Goal: Information Seeking & Learning: Find specific fact

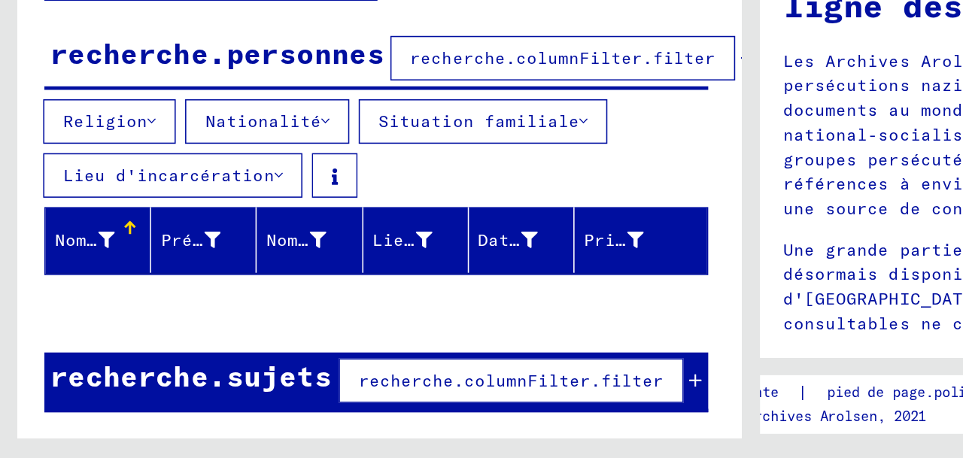
scroll to position [23, 2]
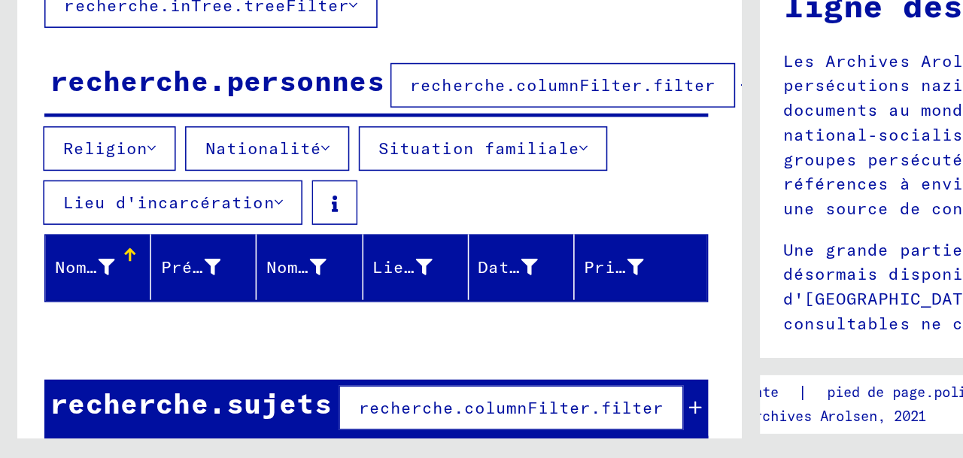
click at [151, 301] on font "Lieu d'incarcération" at bounding box center [108, 294] width 135 height 14
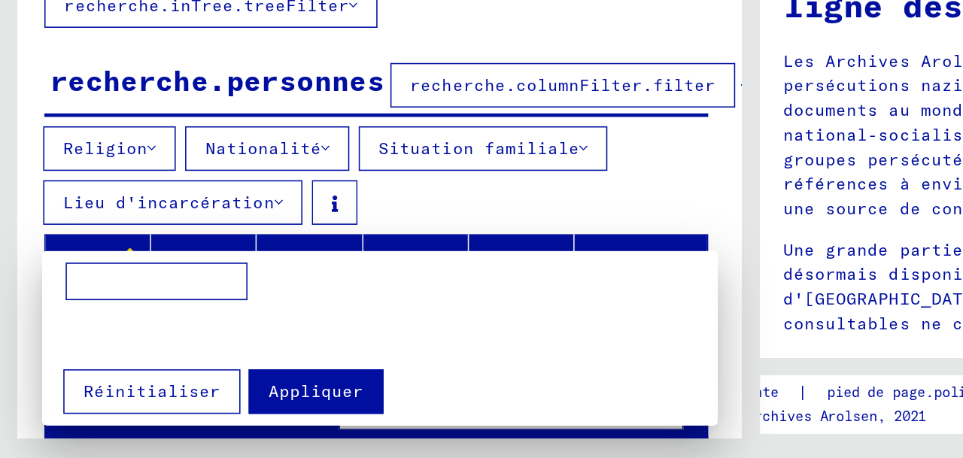
click at [52, 348] on input at bounding box center [100, 345] width 117 height 24
type input "**********"
click at [181, 420] on font "Appliquer" at bounding box center [202, 416] width 61 height 14
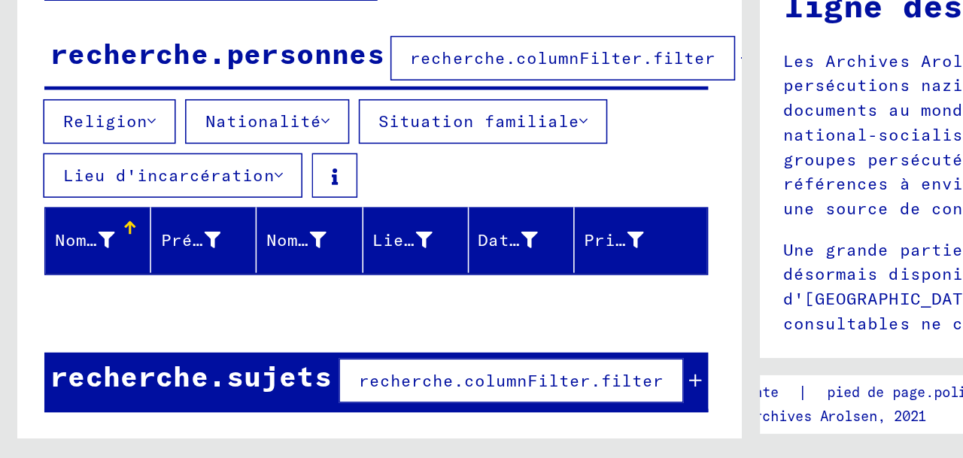
scroll to position [51, 2]
click at [191, 325] on font "Nom de jeune fille" at bounding box center [231, 319] width 121 height 14
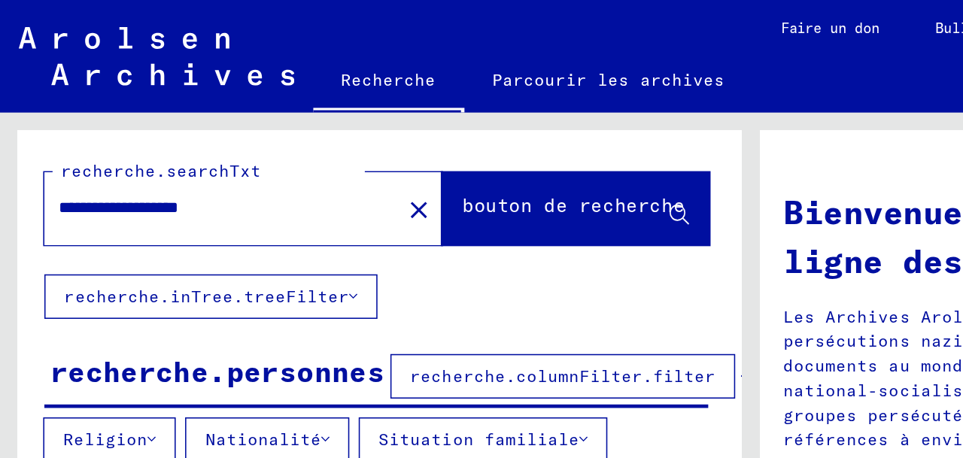
click at [224, 196] on icon at bounding box center [226, 190] width 5 height 11
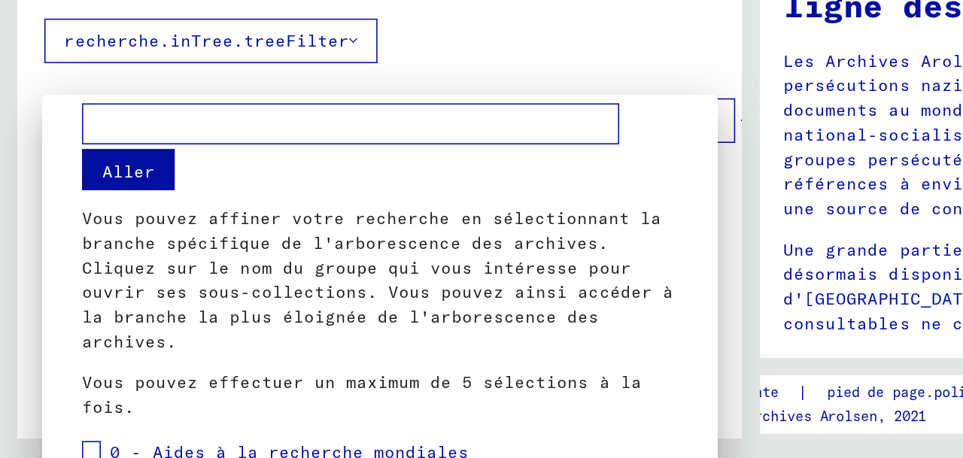
scroll to position [0, 0]
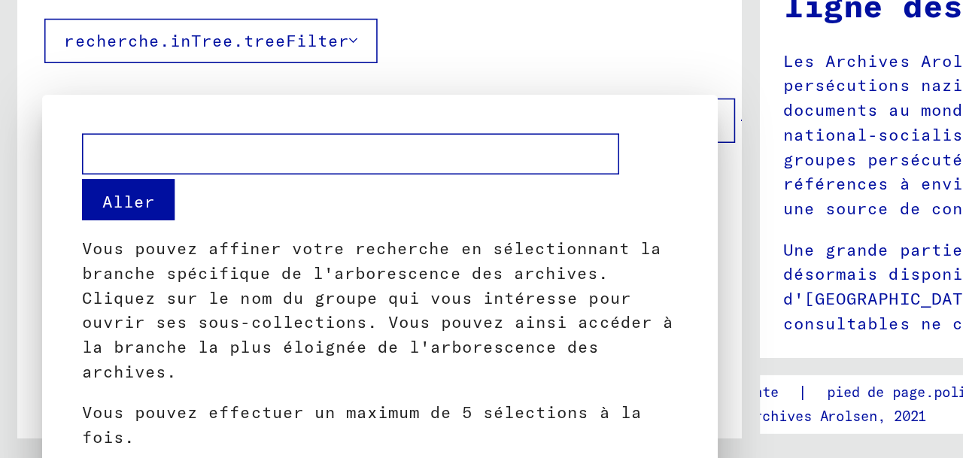
click at [335, 205] on div at bounding box center [481, 229] width 963 height 458
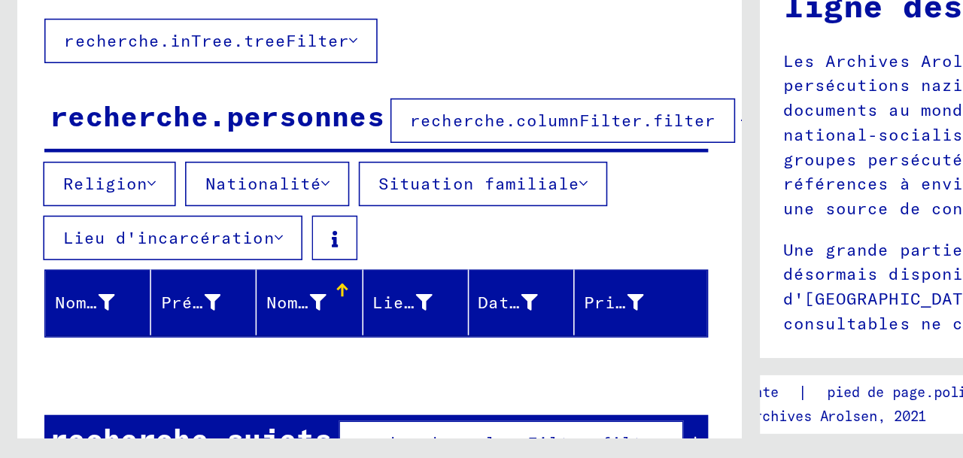
click at [179, 289] on font "Nationalité" at bounding box center [169, 282] width 74 height 14
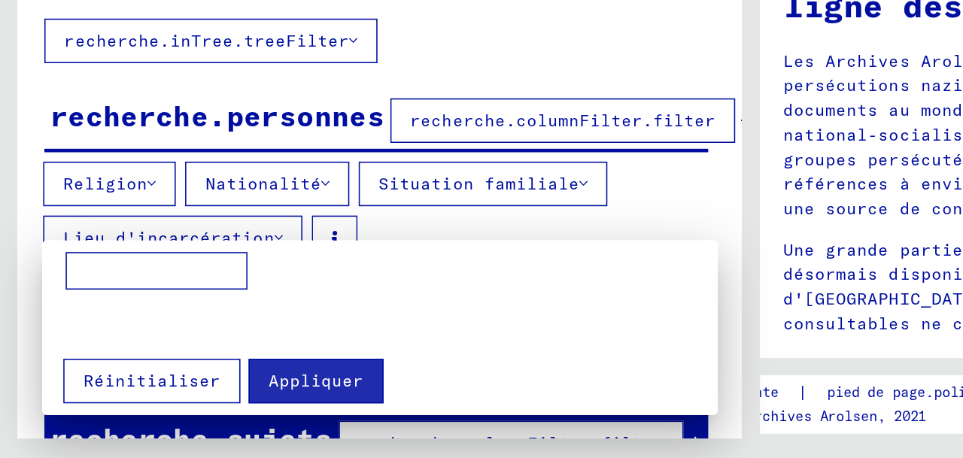
click at [49, 339] on input at bounding box center [100, 338] width 117 height 24
type input "*********"
click at [201, 403] on font "Appliquer" at bounding box center [202, 409] width 61 height 14
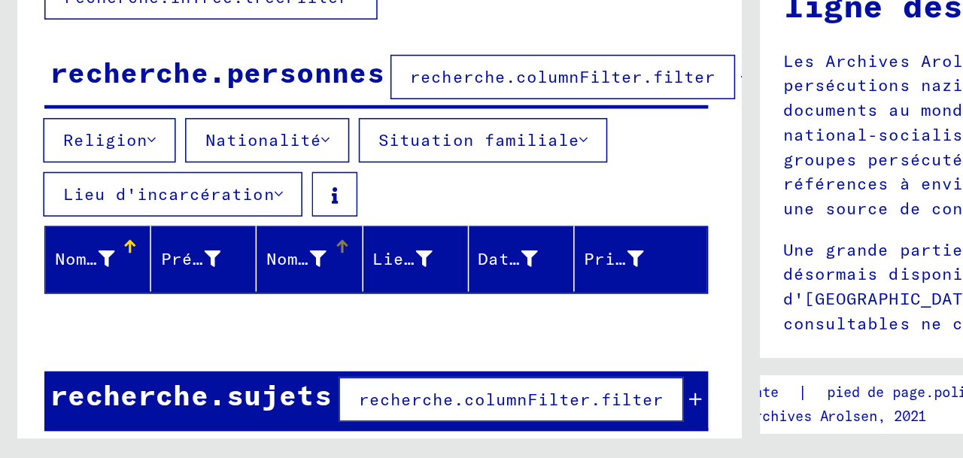
scroll to position [20, 2]
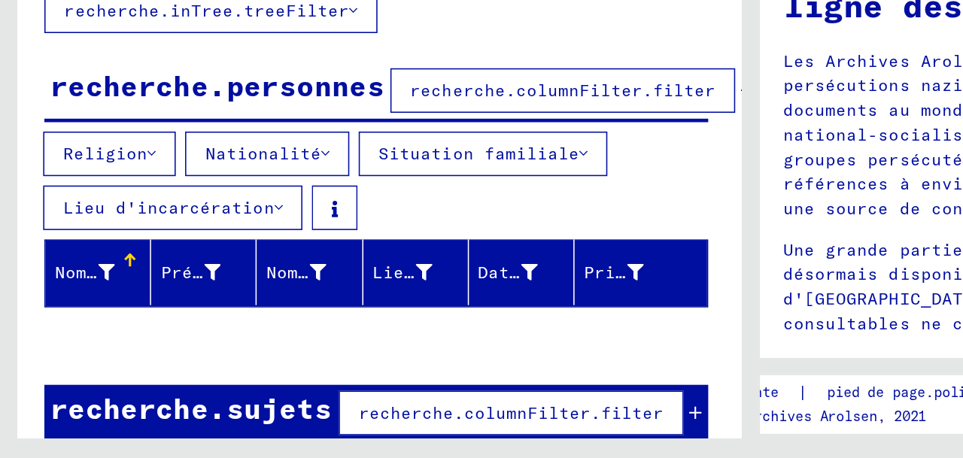
click at [92, 304] on font "Lieu d'incarcération" at bounding box center [108, 297] width 135 height 14
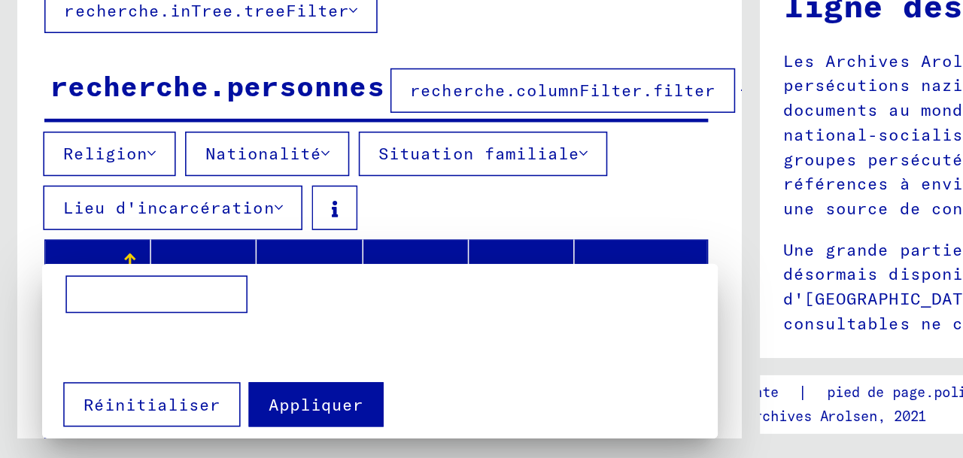
click at [85, 351] on input at bounding box center [100, 353] width 117 height 24
type input "**********"
click at [200, 420] on font "Appliquer" at bounding box center [202, 424] width 61 height 14
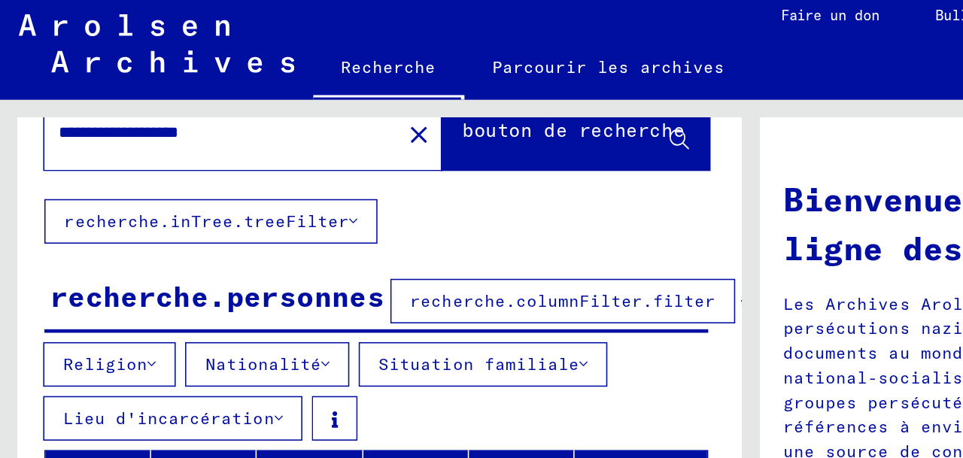
scroll to position [5, 0]
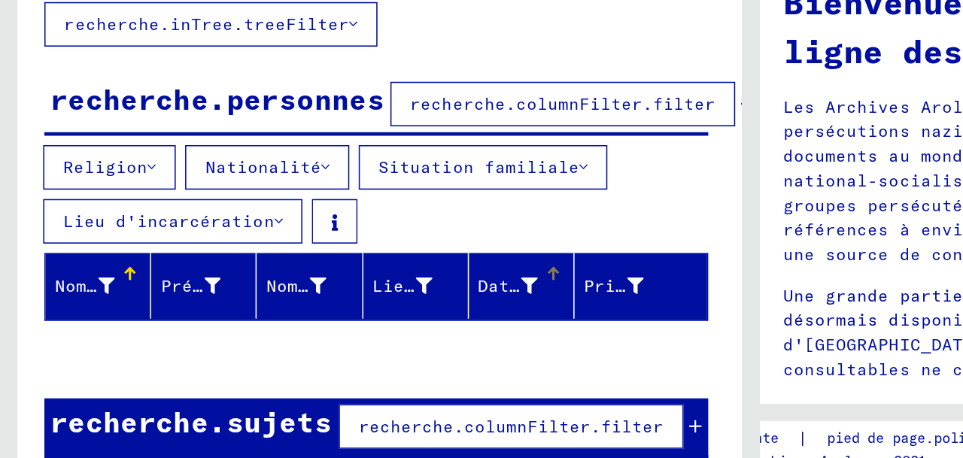
click at [327, 325] on font "Date de naissance" at bounding box center [364, 319] width 115 height 14
click at [356, 311] on div at bounding box center [356, 308] width 5 height 5
click at [354, 315] on div at bounding box center [355, 311] width 2 height 8
click at [338, 324] on font "Date de naissance" at bounding box center [364, 319] width 115 height 14
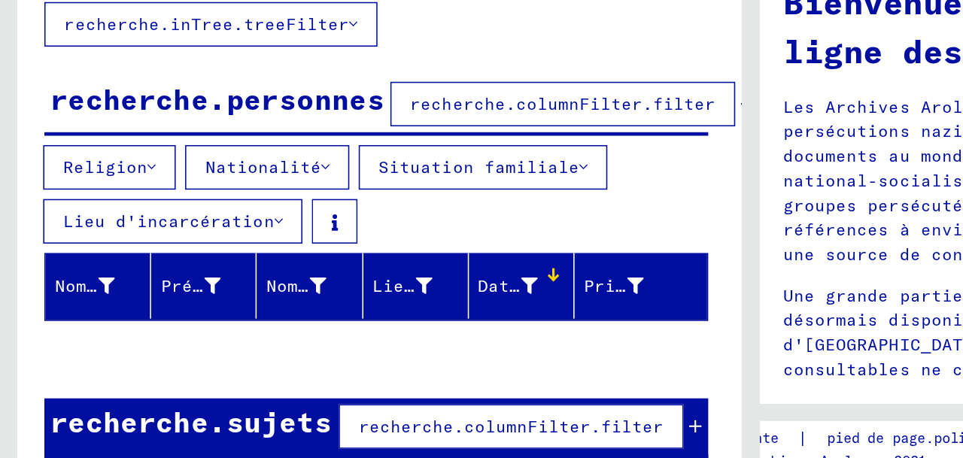
click at [338, 324] on font "Date de naissance" at bounding box center [364, 319] width 115 height 14
click at [67, 324] on font "Nom de famille" at bounding box center [82, 319] width 95 height 14
click at [137, 325] on font "Prénom" at bounding box center [123, 319] width 41 height 14
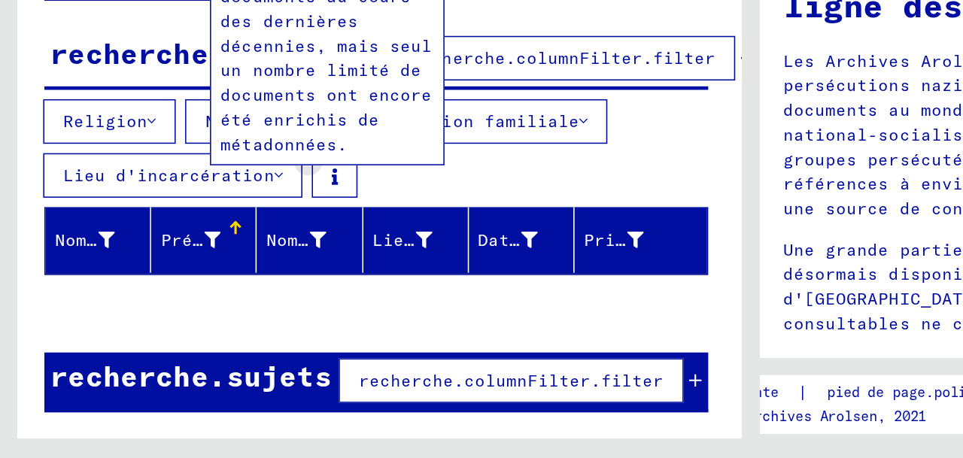
click at [213, 283] on icon at bounding box center [215, 277] width 4 height 11
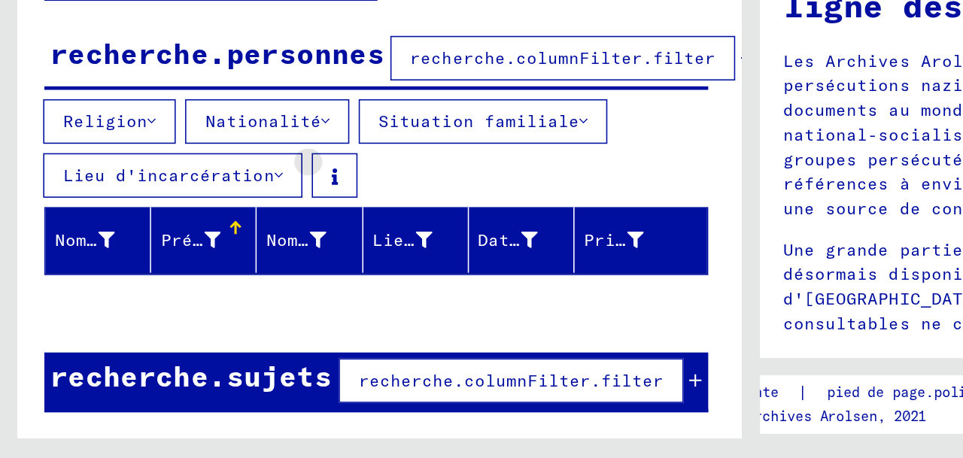
click at [213, 283] on icon at bounding box center [215, 277] width 4 height 11
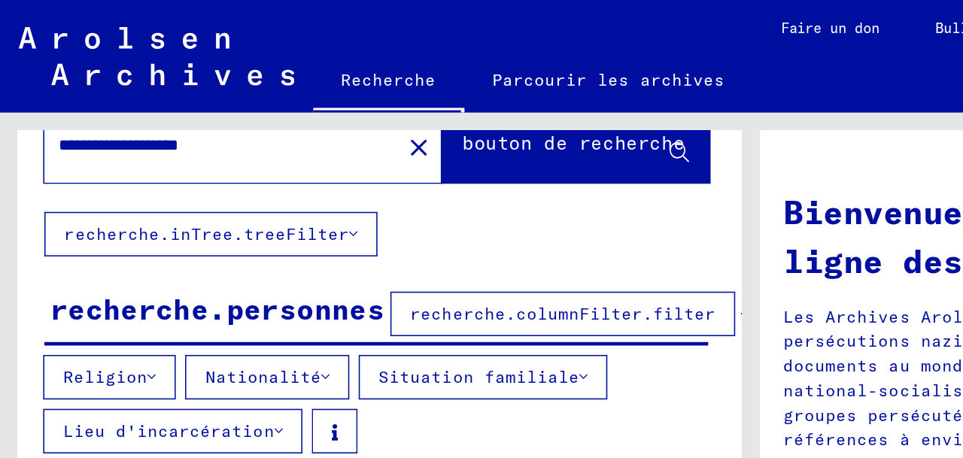
scroll to position [5, 0]
